Goal: Task Accomplishment & Management: Manage account settings

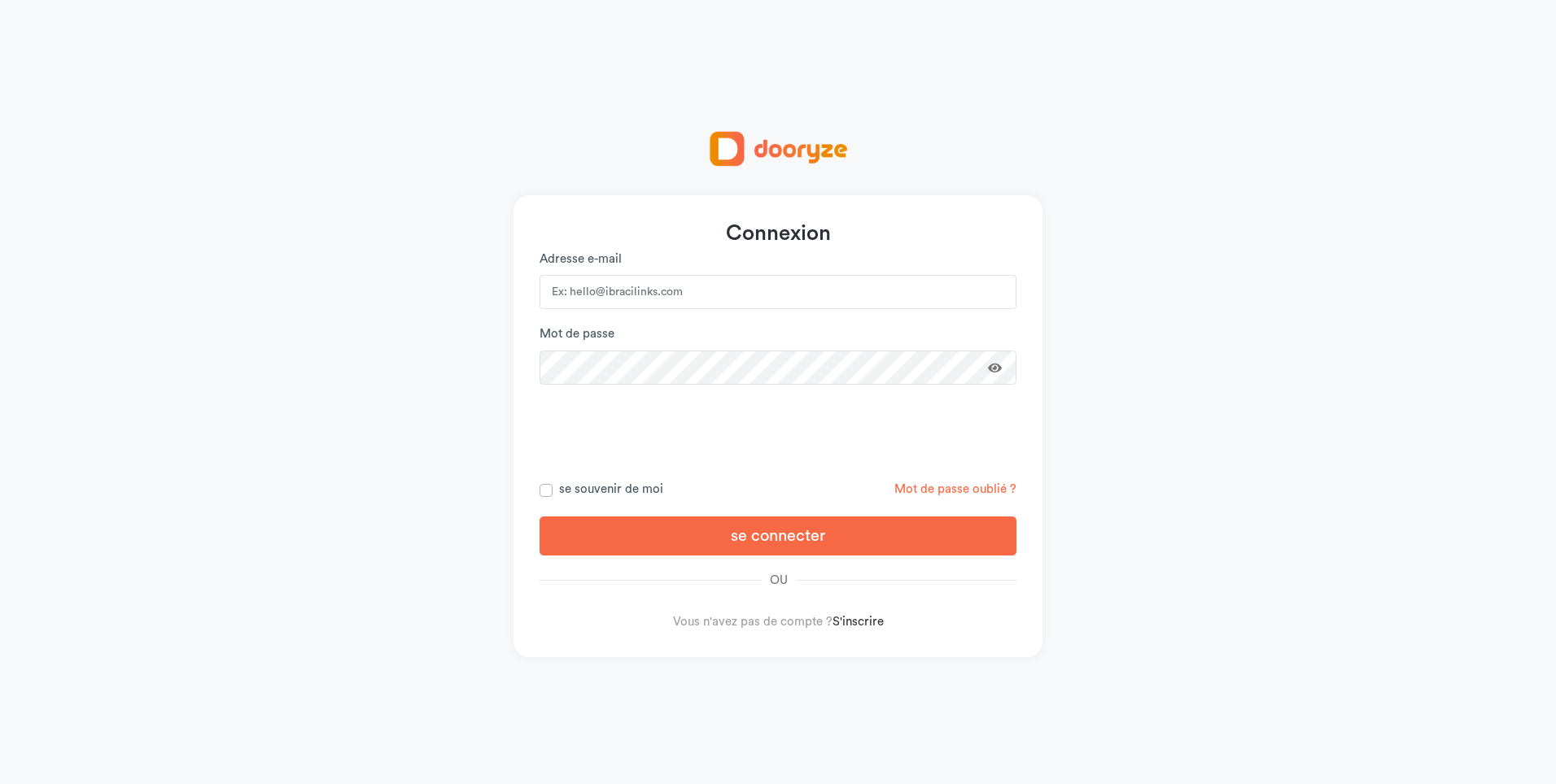
click at [754, 300] on input "email" at bounding box center [778, 292] width 477 height 34
click at [990, 286] on input "hi@jerfoutrading.ml" at bounding box center [778, 292] width 477 height 34
type input "[EMAIL_ADDRESS][DOMAIN_NAME]"
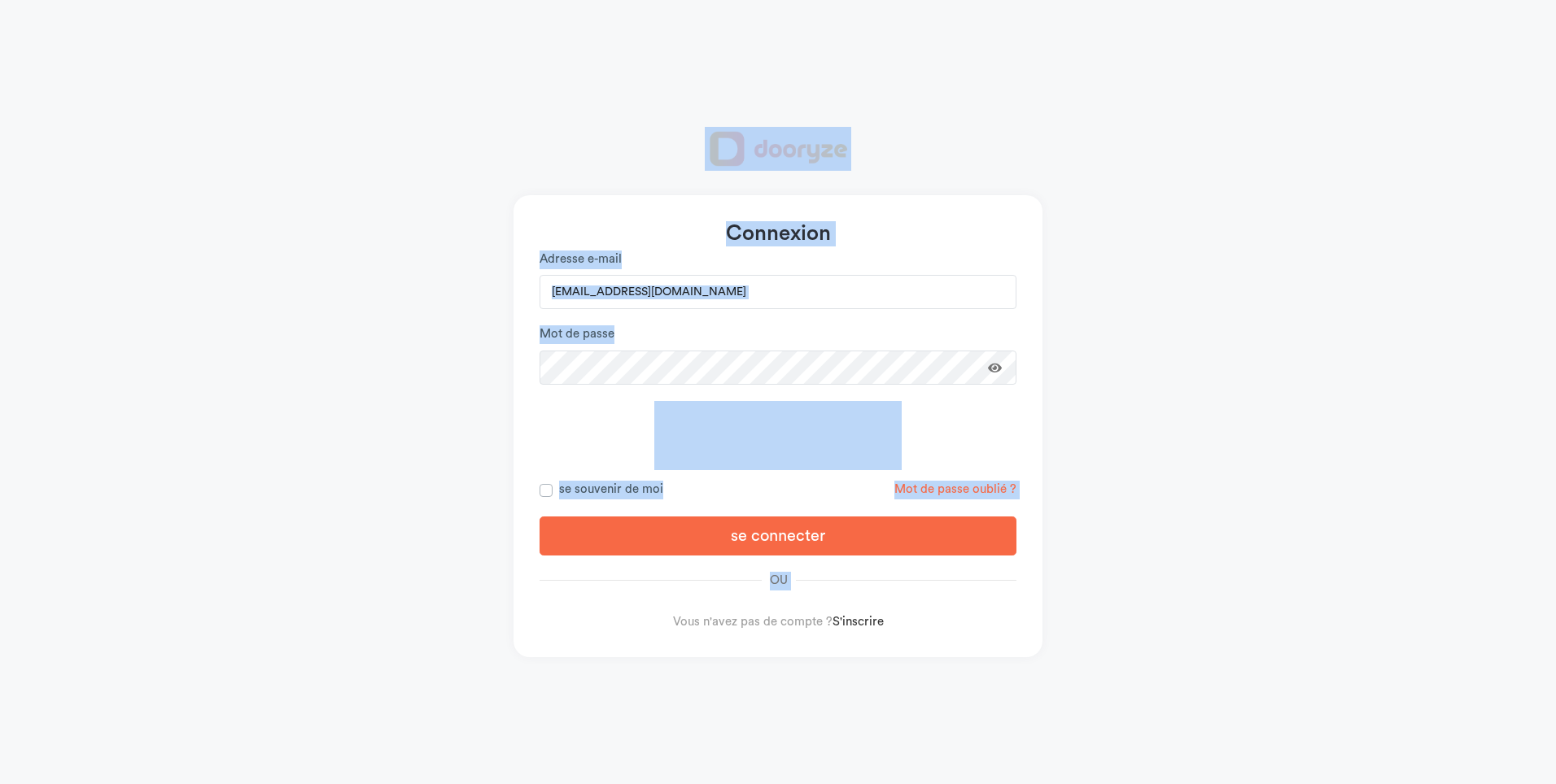
drag, startPoint x: 624, startPoint y: 782, endPoint x: 691, endPoint y: 819, distance: 76.5
click at [691, 783] on html "Connexion Adresse e-mail cisseahmed088@gmail.com Mot de passe se connecter ou" at bounding box center [778, 392] width 1556 height 784
click at [266, 239] on div "Connexion Adresse e-mail cisseahmed088@gmail.com Mot de passe ou" at bounding box center [778, 392] width 1556 height 784
click at [692, 324] on form "Adresse e-mail cisseahmed088@gmail.com Mot de passe se connecter" at bounding box center [778, 441] width 477 height 381
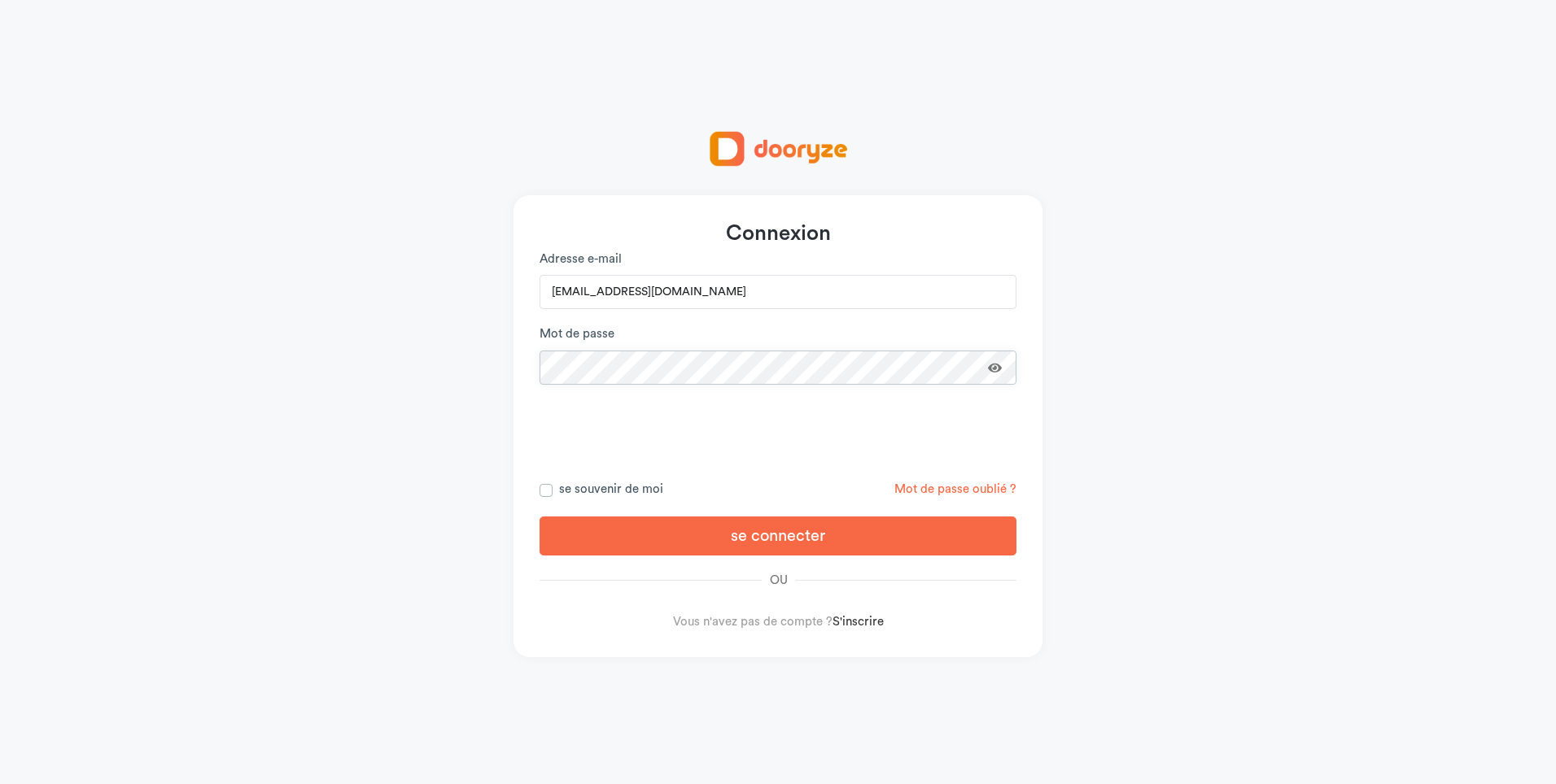
click at [540, 516] on button "se connecter" at bounding box center [778, 535] width 477 height 39
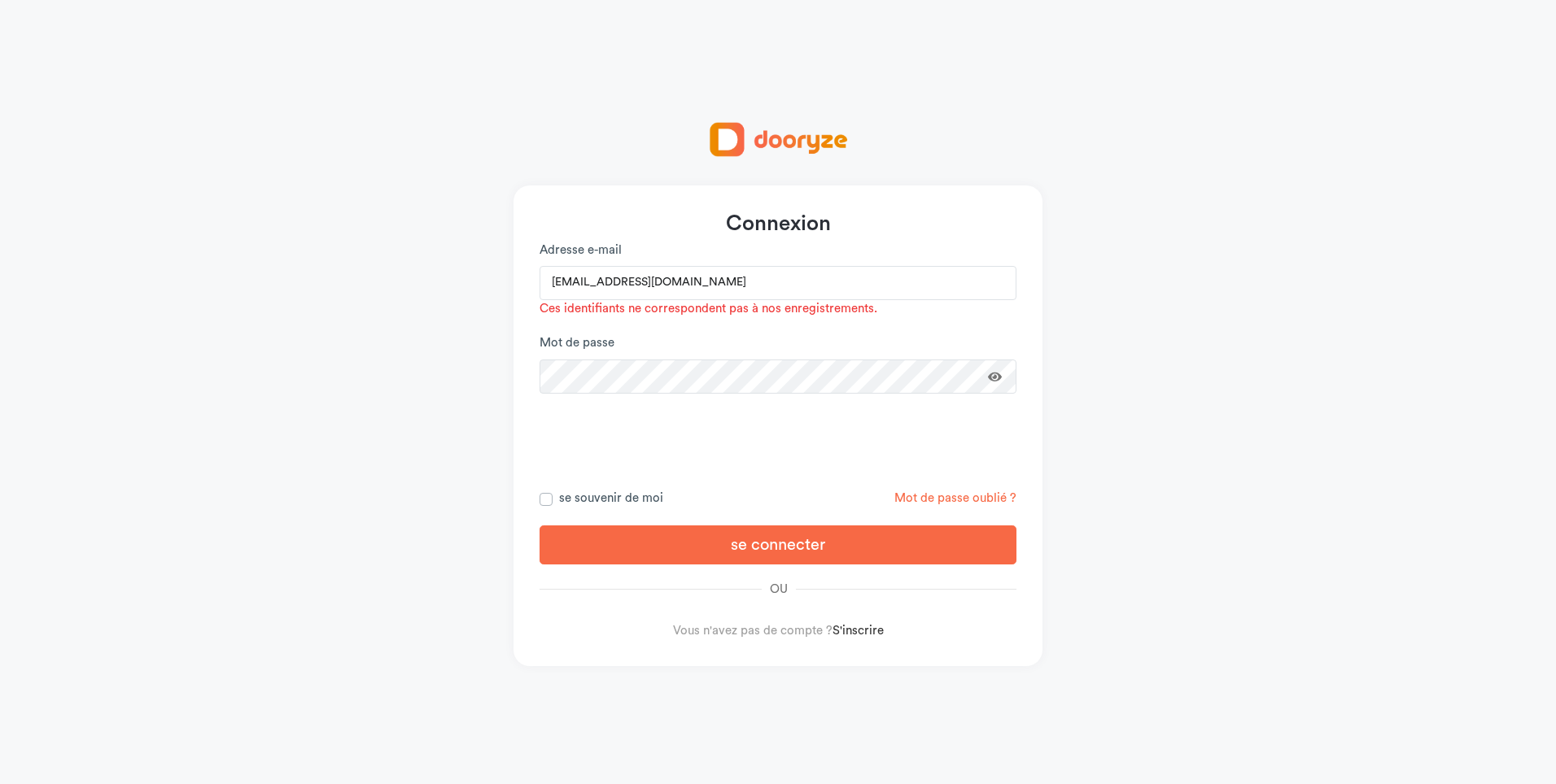
click at [1001, 373] on span at bounding box center [994, 377] width 14 height 13
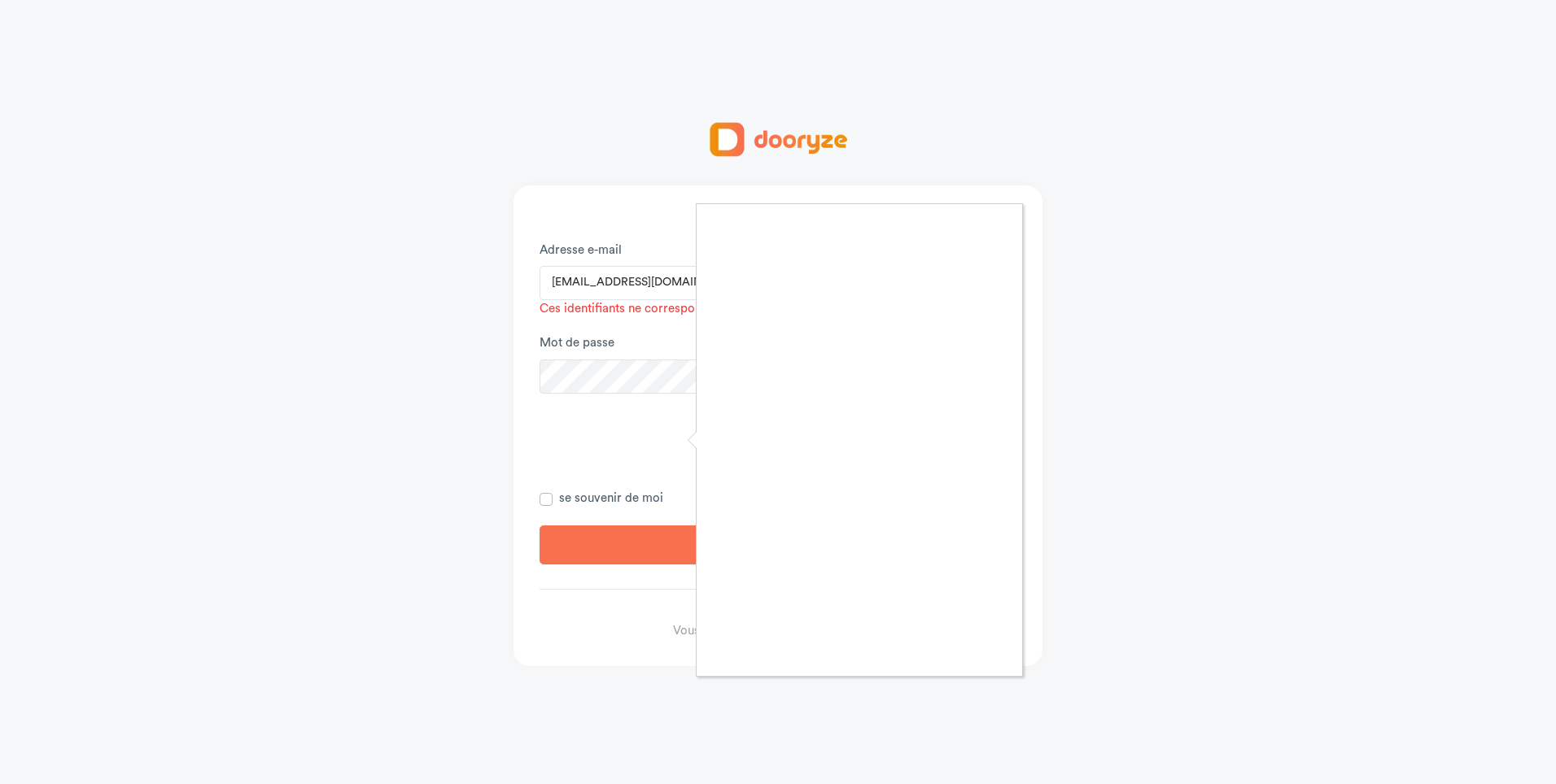
click at [600, 493] on div at bounding box center [778, 392] width 1556 height 784
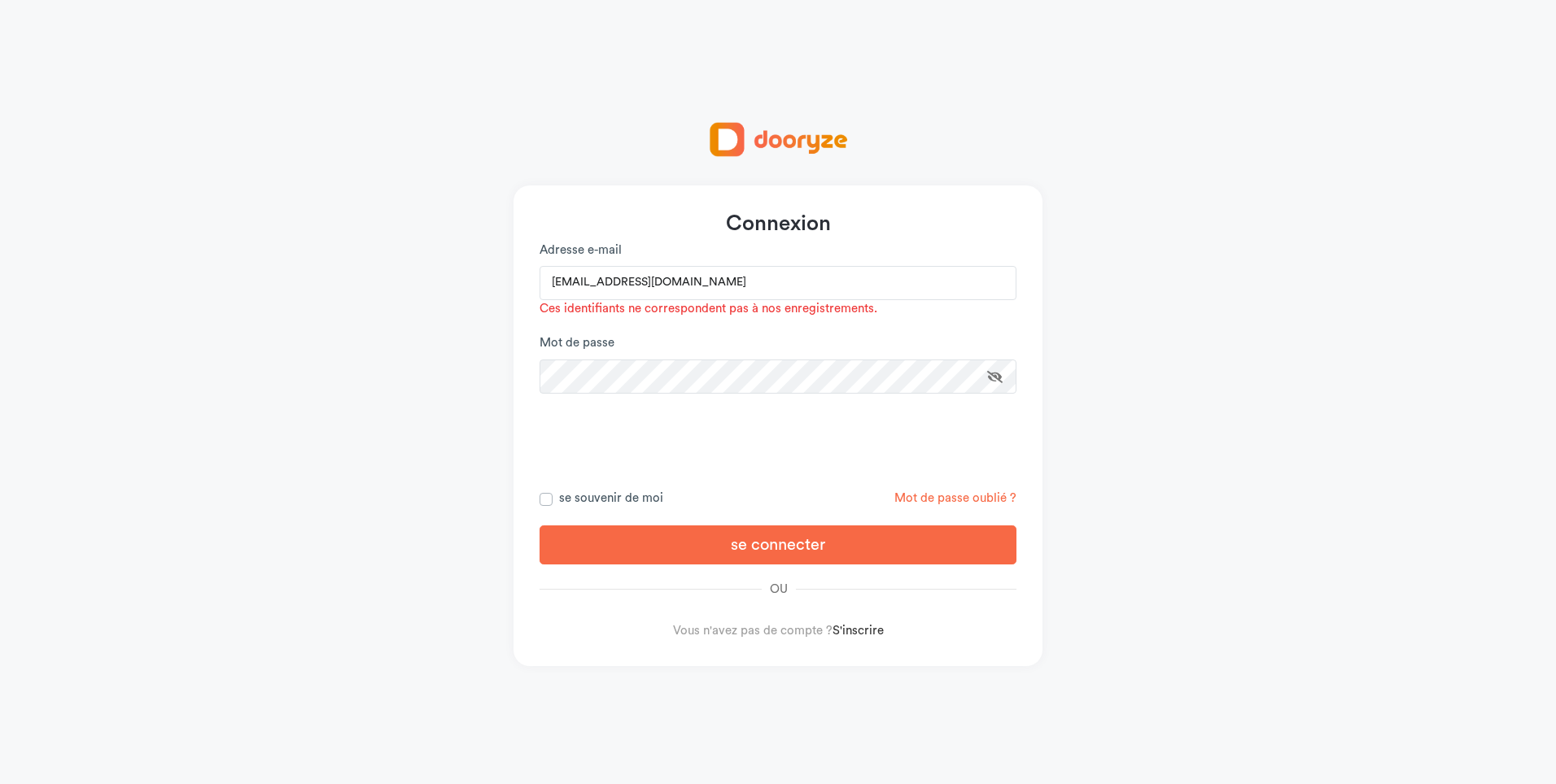
click at [603, 502] on label "se souvenir de moi" at bounding box center [611, 499] width 105 height 19
click at [553, 502] on input "se souvenir de moi" at bounding box center [546, 498] width 13 height 16
checkbox input "true"
click at [829, 540] on button "se connecter" at bounding box center [778, 544] width 477 height 39
